Goal: Use online tool/utility: Use online tool/utility

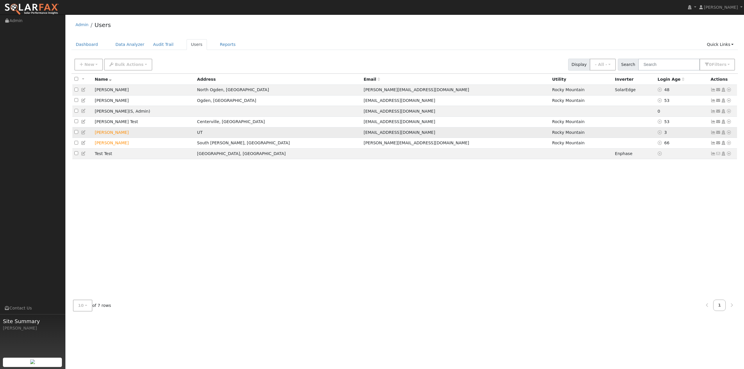
click at [730, 135] on icon at bounding box center [728, 132] width 5 height 4
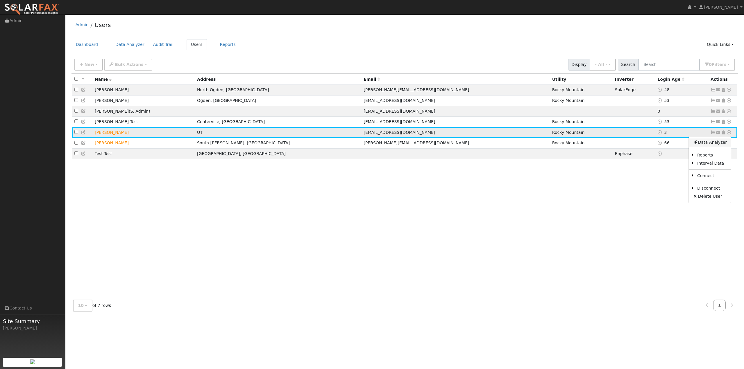
click at [721, 145] on link "Data Analyzer" at bounding box center [710, 143] width 42 height 8
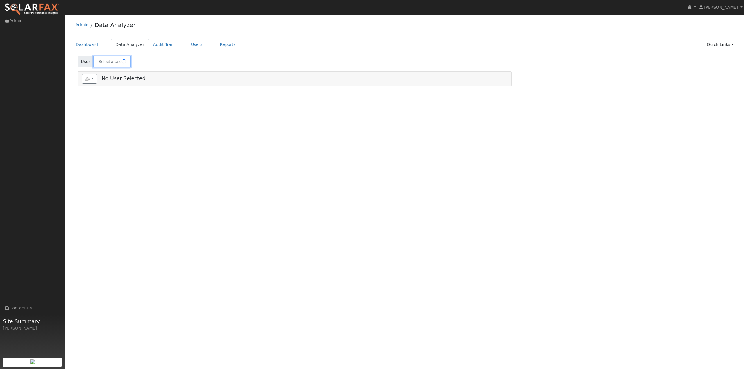
type input "[PERSON_NAME]"
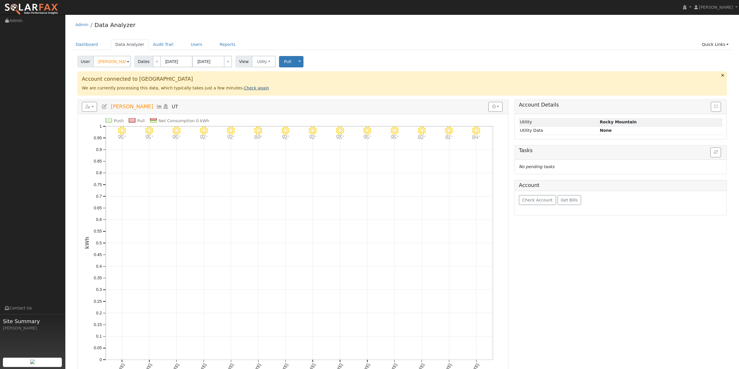
click at [244, 89] on link "Check again" at bounding box center [256, 88] width 25 height 5
